Goal: Find specific page/section: Find specific page/section

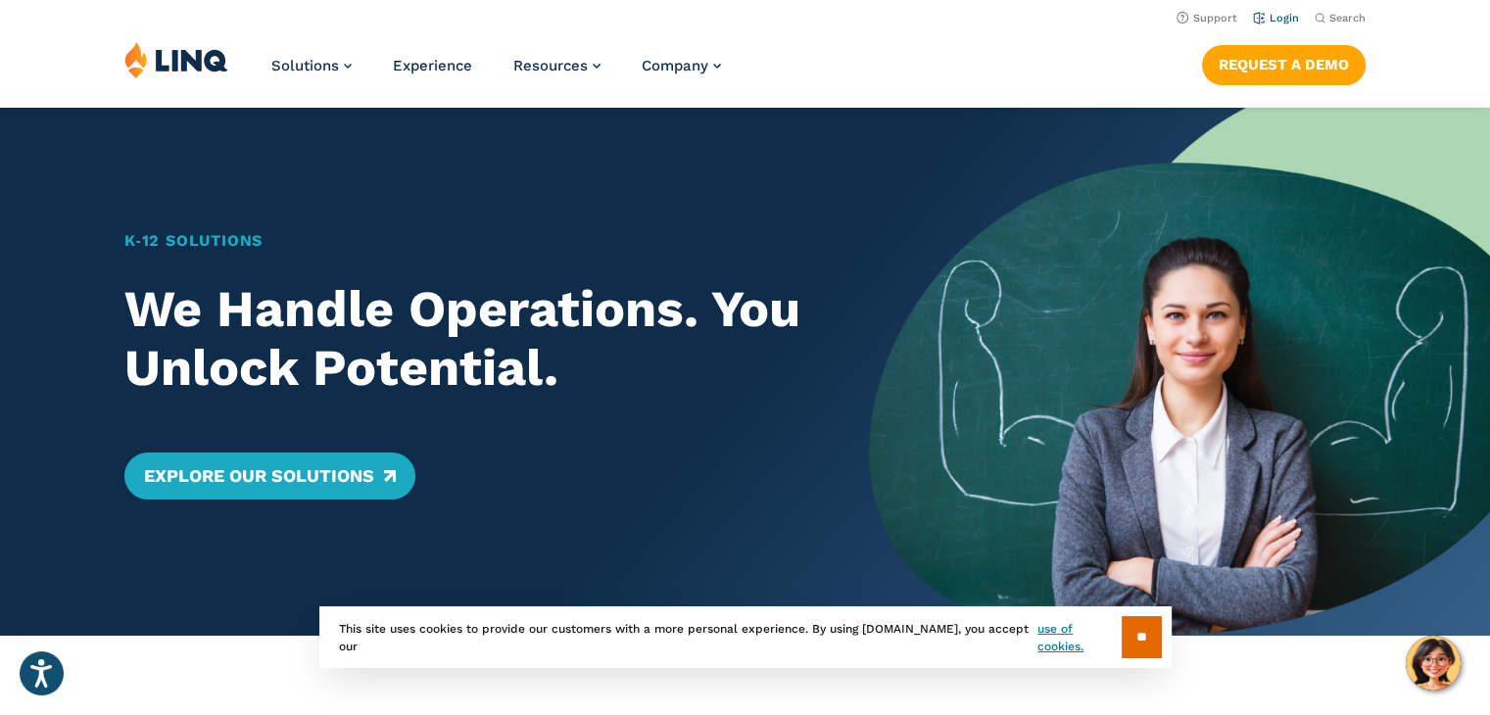
click at [1286, 21] on link "Login" at bounding box center [1276, 18] width 46 height 13
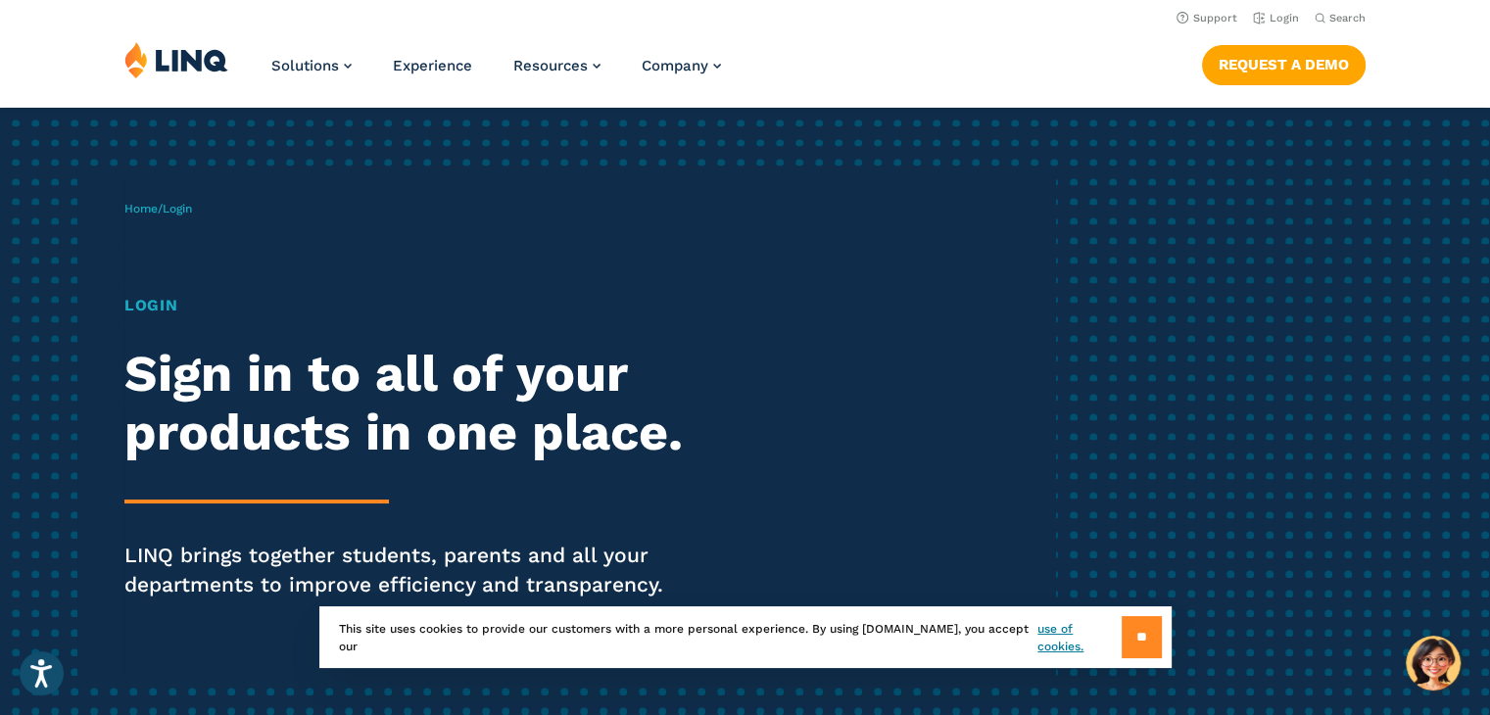
click at [1129, 625] on input "**" at bounding box center [1142, 637] width 40 height 42
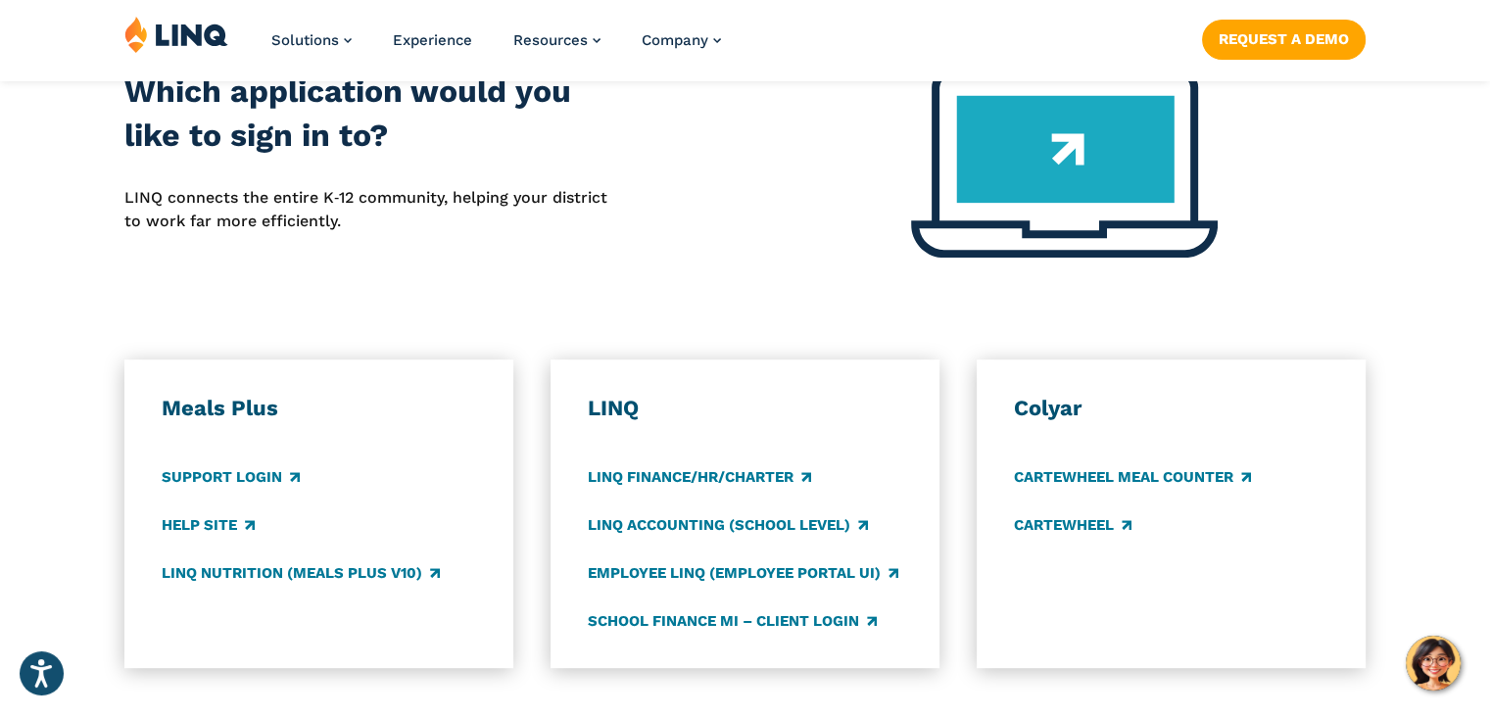
scroll to position [854, 0]
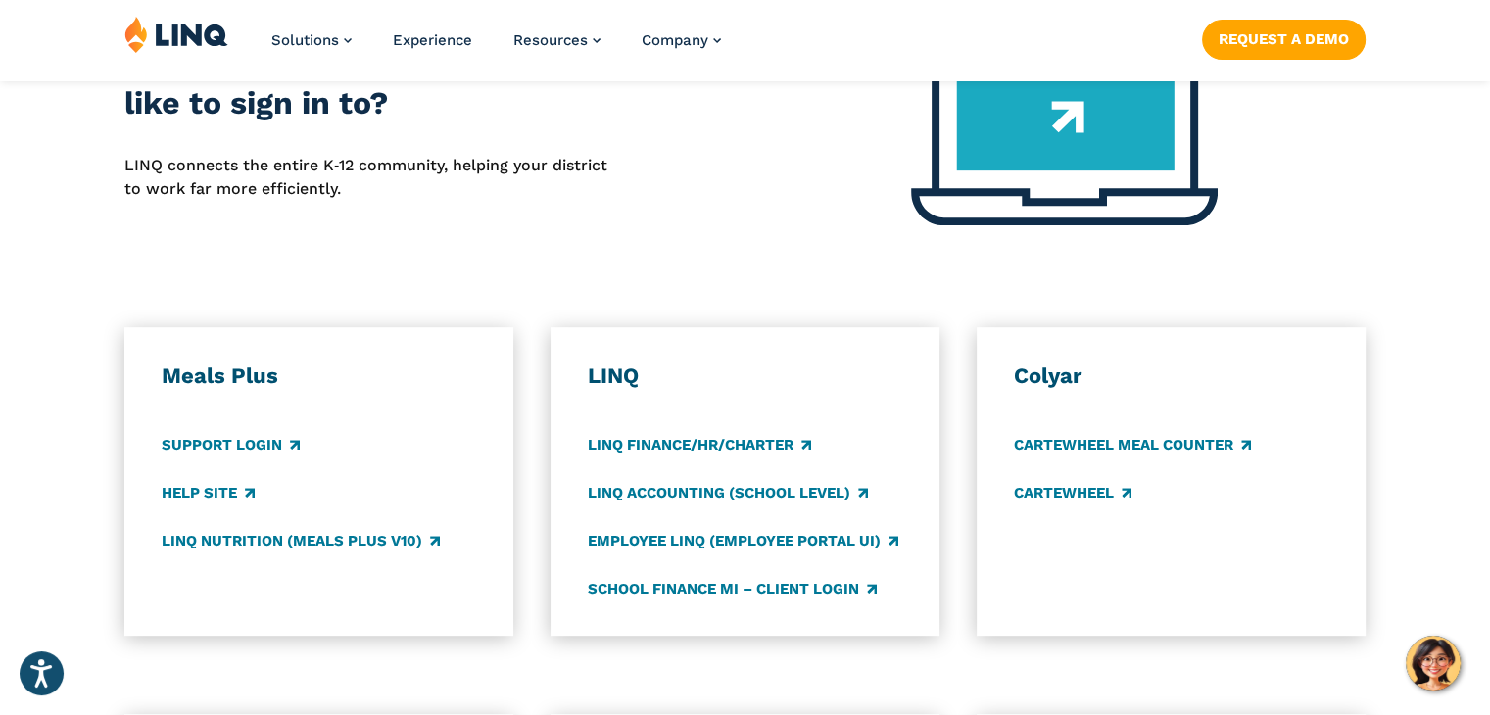
click at [230, 530] on div "LINQ Nutrition (Meals Plus v10)" at bounding box center [319, 541] width 315 height 22
click at [230, 540] on link "LINQ Nutrition (Meals Plus v10)" at bounding box center [301, 541] width 278 height 22
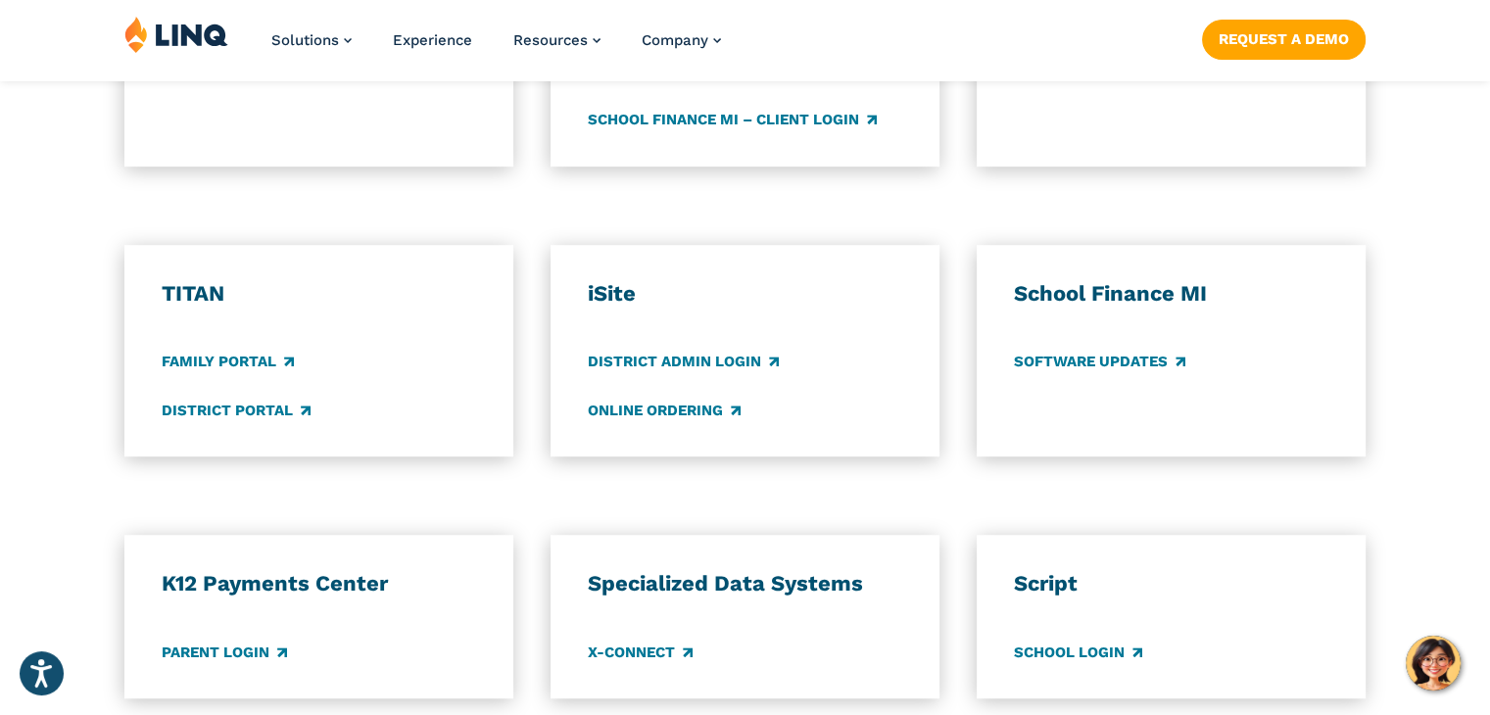
scroll to position [1411, 0]
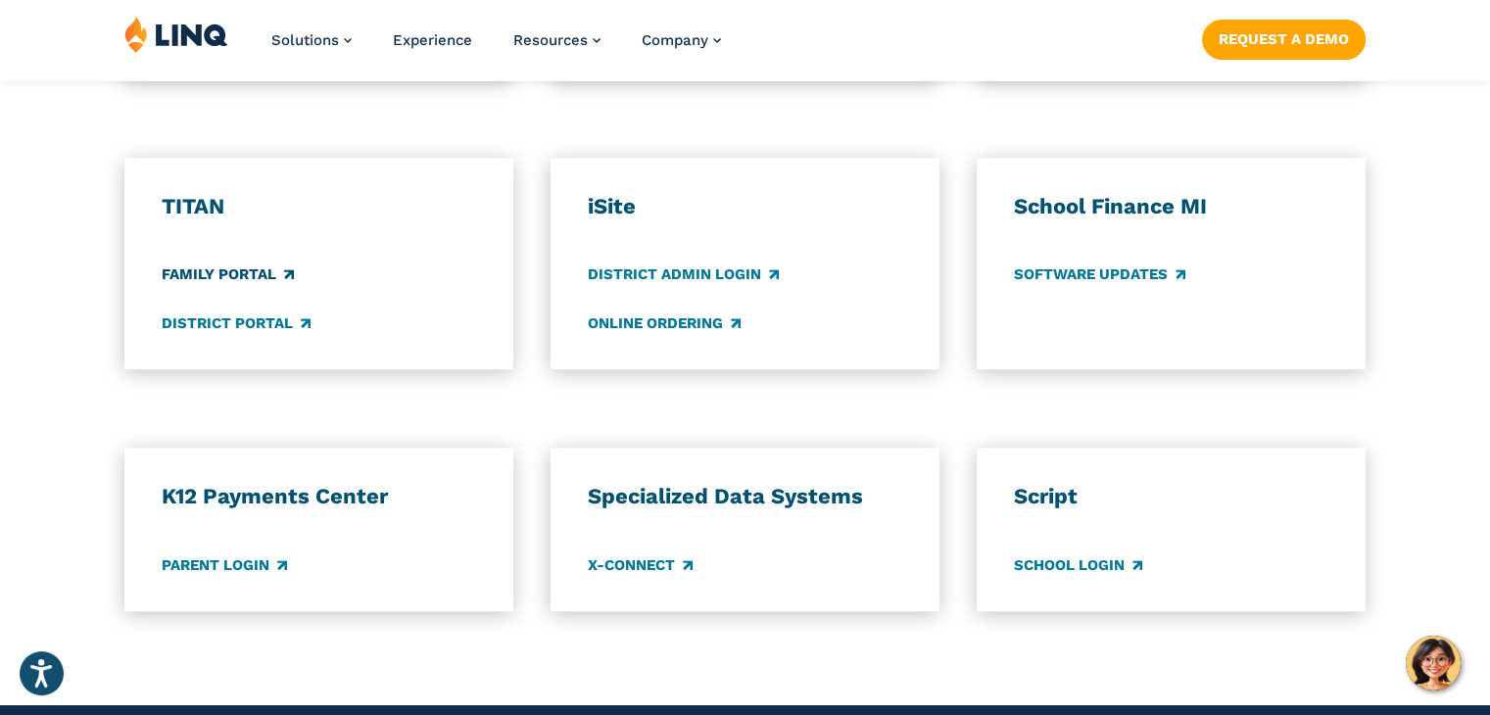
click at [238, 277] on link "Family Portal" at bounding box center [228, 276] width 132 height 22
